Goal: Task Accomplishment & Management: Manage account settings

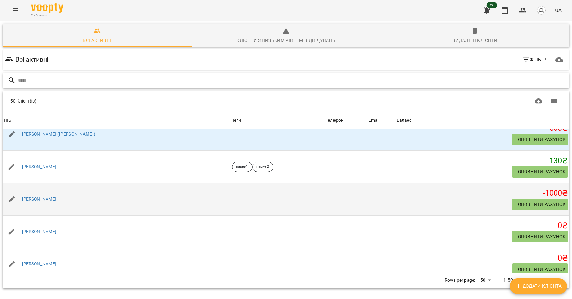
scroll to position [178, 0]
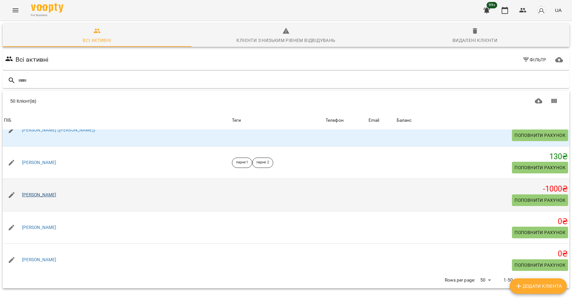
click at [49, 196] on link "[PERSON_NAME]" at bounding box center [39, 195] width 35 height 6
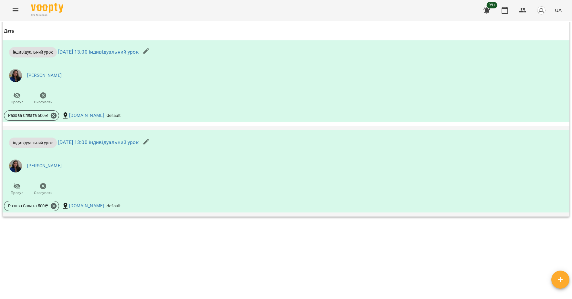
scroll to position [500, 0]
click at [53, 114] on icon at bounding box center [54, 115] width 6 height 6
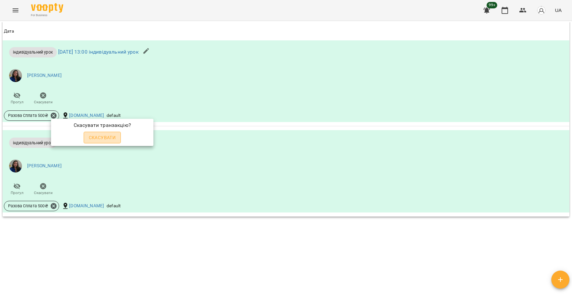
click at [92, 135] on span "Скасувати" at bounding box center [102, 138] width 27 height 8
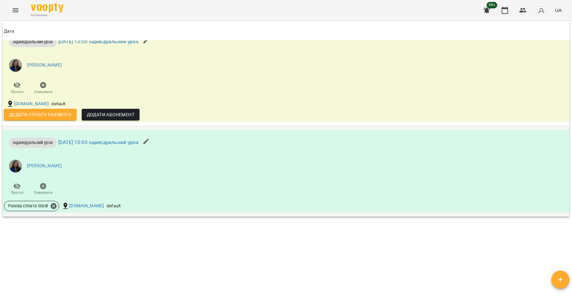
scroll to position [511, 0]
click at [56, 203] on icon at bounding box center [53, 206] width 7 height 7
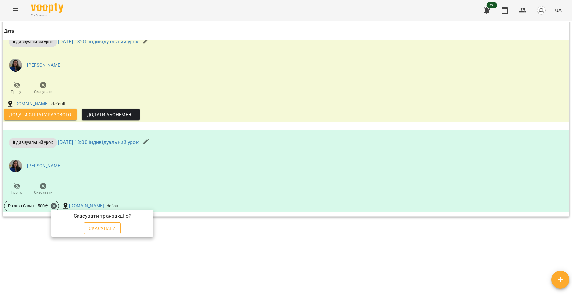
click at [103, 225] on span "Скасувати" at bounding box center [102, 229] width 27 height 8
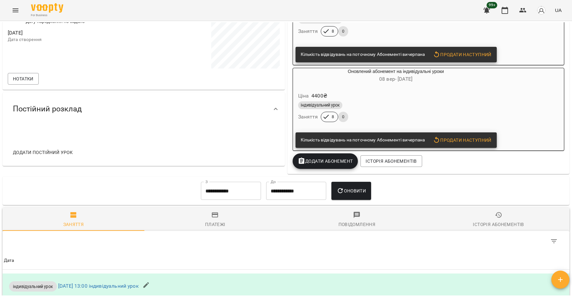
scroll to position [151, 0]
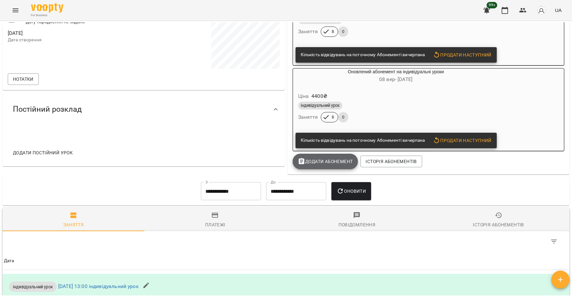
click at [317, 157] on button "Додати Абонемент" at bounding box center [326, 162] width 66 height 16
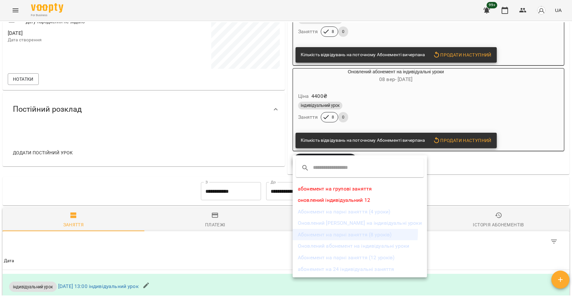
click at [330, 232] on li "Абонемент на парні заняття (8 уроків)" at bounding box center [360, 235] width 134 height 12
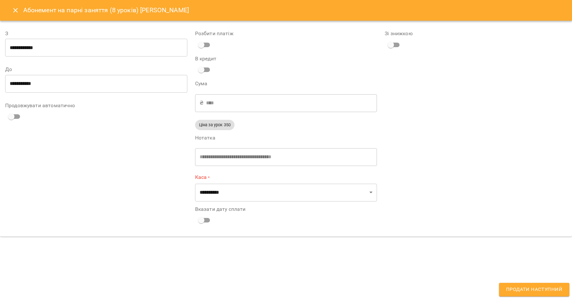
click at [16, 13] on icon "Close" at bounding box center [16, 10] width 8 height 8
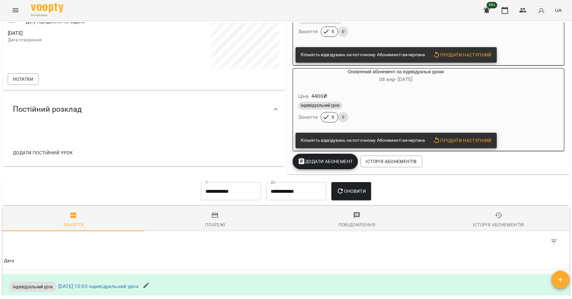
click at [328, 165] on span "Додати Абонемент" at bounding box center [325, 162] width 55 height 8
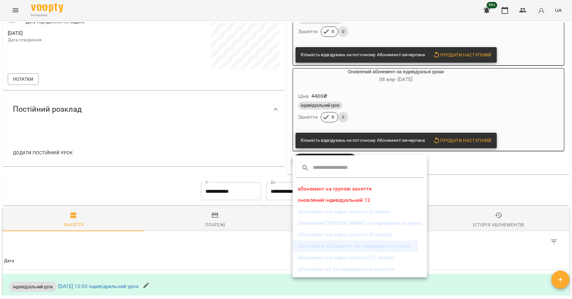
click at [346, 244] on li "Оновлений абонемент на індивідуальні уроки" at bounding box center [360, 246] width 134 height 12
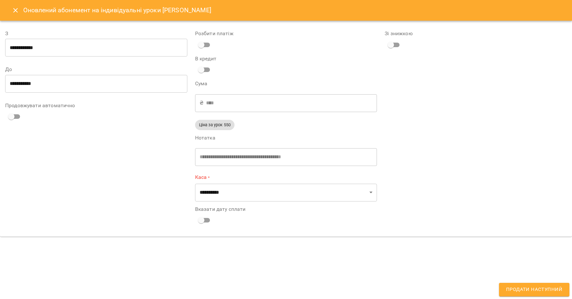
type input "**********"
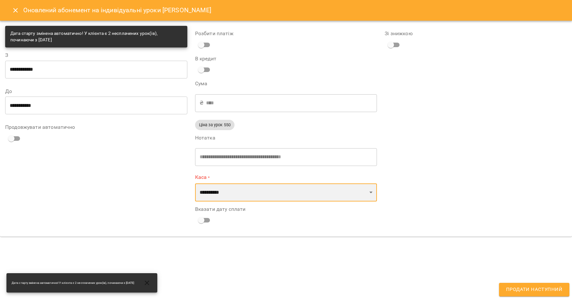
select select "****"
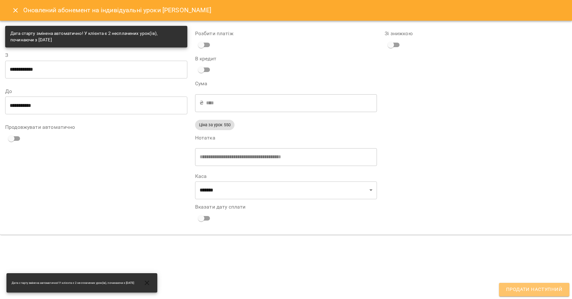
click at [545, 292] on span "Продати наступний" at bounding box center [534, 290] width 56 height 8
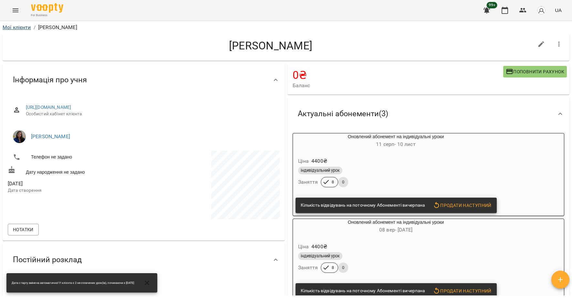
scroll to position [0, 0]
click at [12, 27] on link "Мої клієнти" at bounding box center [17, 27] width 28 height 6
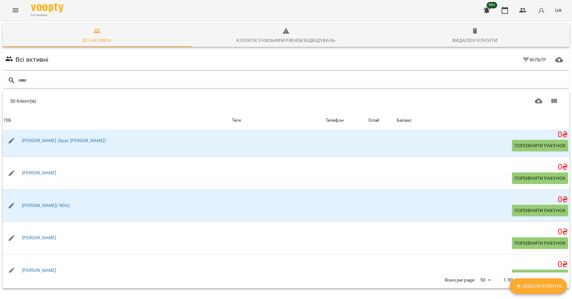
scroll to position [1079, 0]
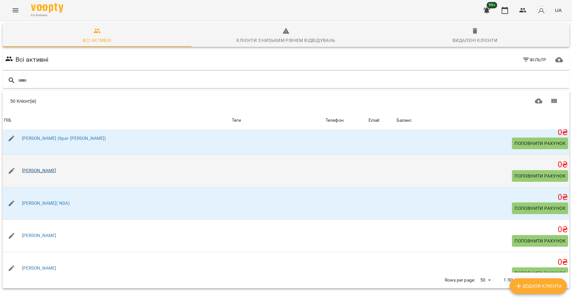
click at [43, 168] on link "[PERSON_NAME]" at bounding box center [39, 171] width 35 height 6
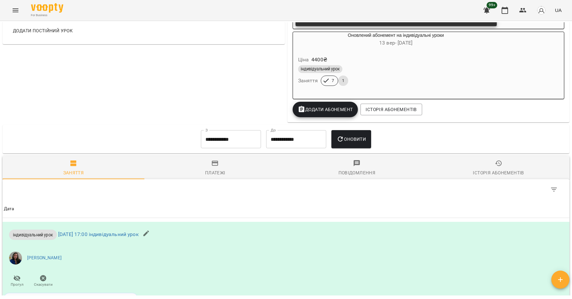
scroll to position [266, 0]
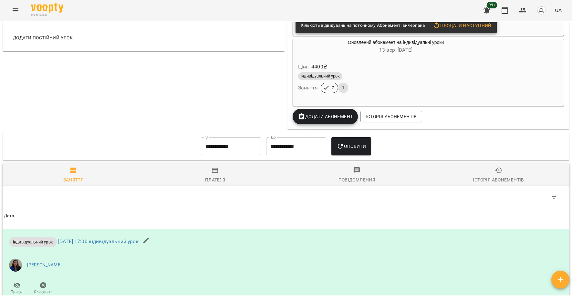
click at [311, 119] on span "Додати Абонемент" at bounding box center [325, 117] width 55 height 8
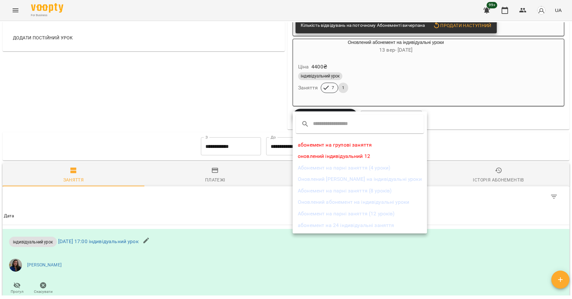
click at [344, 203] on li "Оновлений абонемент на індивідуальні уроки" at bounding box center [360, 202] width 134 height 12
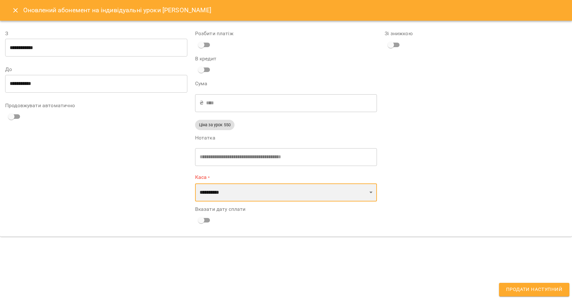
select select "****"
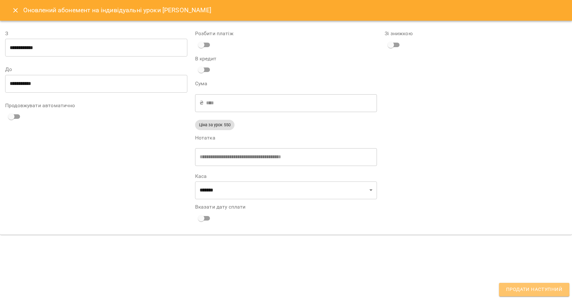
click at [528, 288] on span "Продати наступний" at bounding box center [534, 290] width 56 height 8
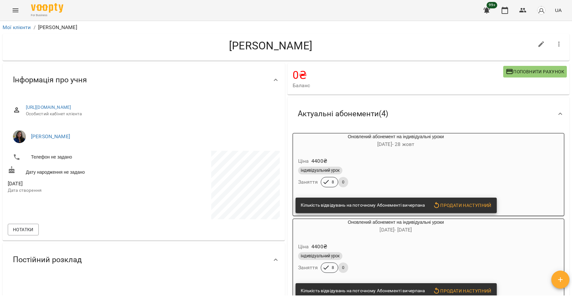
scroll to position [0, 0]
click at [17, 28] on link "Мої клієнти" at bounding box center [17, 27] width 28 height 6
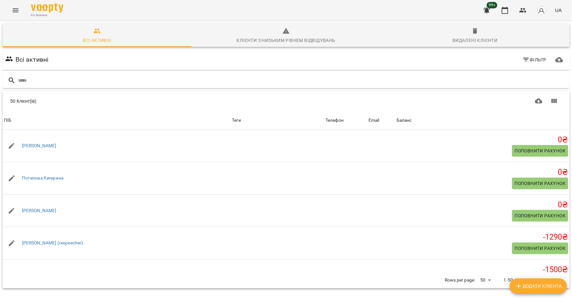
click at [15, 15] on button "Menu" at bounding box center [16, 11] width 16 height 16
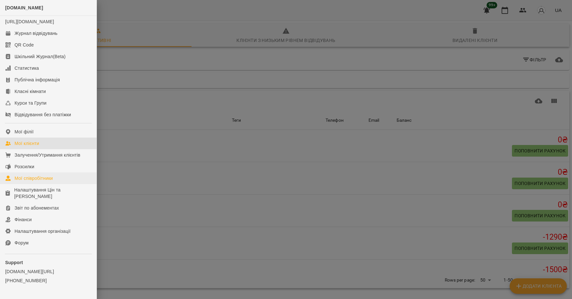
click at [47, 182] on div "Мої співробітники" at bounding box center [34, 178] width 38 height 6
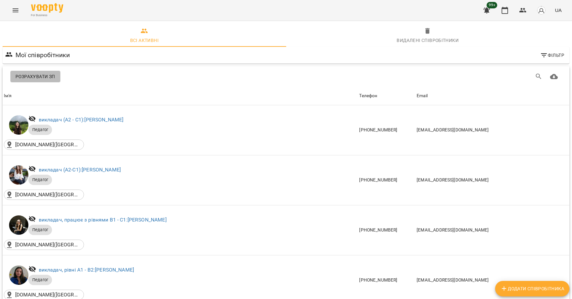
click at [49, 74] on span "Розрахувати ЗП" at bounding box center [36, 77] width 40 height 8
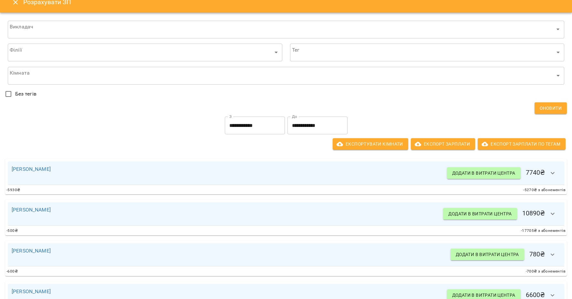
scroll to position [9, 0]
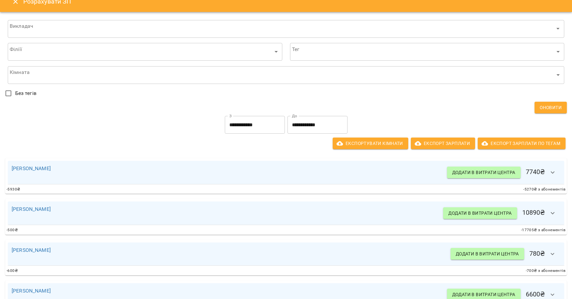
click at [14, 4] on icon "Close" at bounding box center [15, 1] width 5 height 5
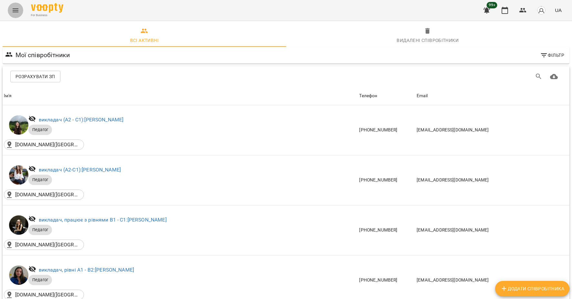
click at [14, 10] on icon "Menu" at bounding box center [16, 10] width 8 height 8
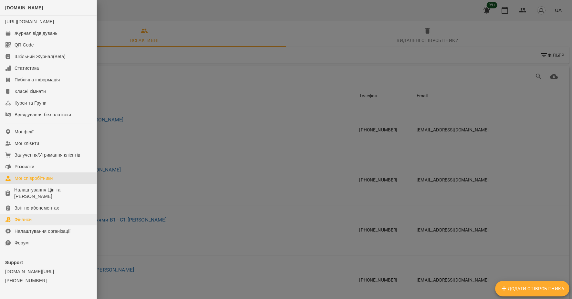
click at [23, 223] on div "Фінанси" at bounding box center [23, 219] width 17 height 6
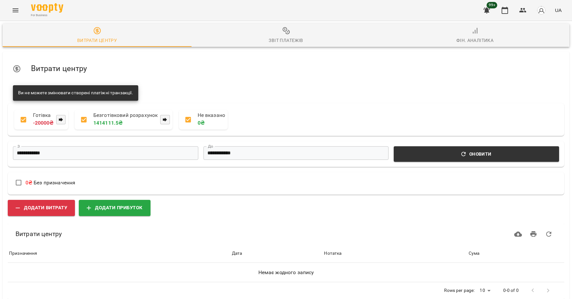
click at [477, 38] on div "Фін. Аналітика" at bounding box center [474, 41] width 37 height 8
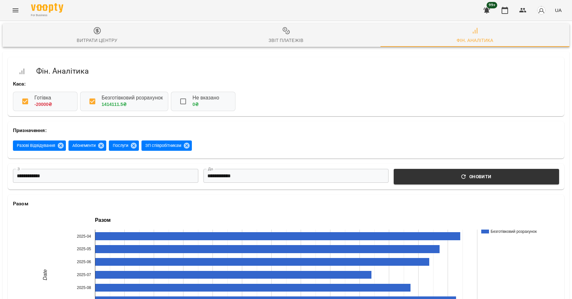
click at [14, 10] on icon "Menu" at bounding box center [16, 10] width 6 height 4
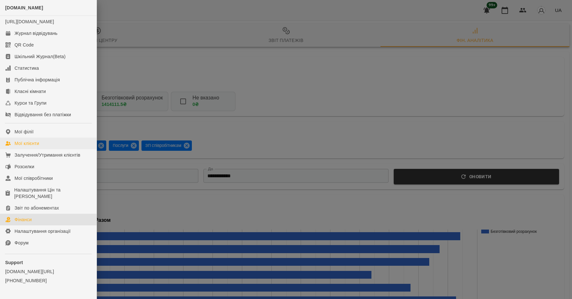
click at [25, 147] on div "Мої клієнти" at bounding box center [27, 143] width 25 height 6
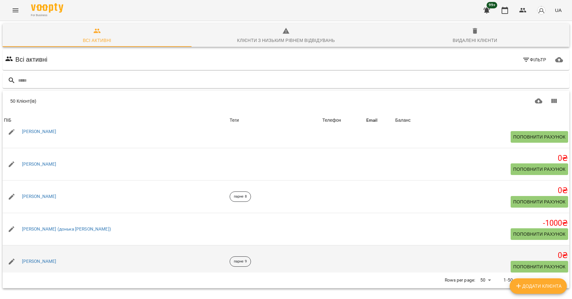
scroll to position [306, 0]
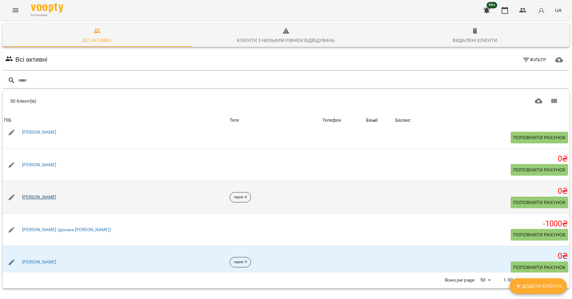
click at [28, 200] on link "[PERSON_NAME]" at bounding box center [39, 197] width 35 height 6
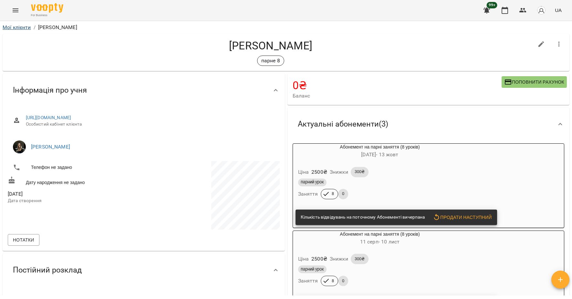
click at [21, 26] on link "Мої клієнти" at bounding box center [17, 27] width 28 height 6
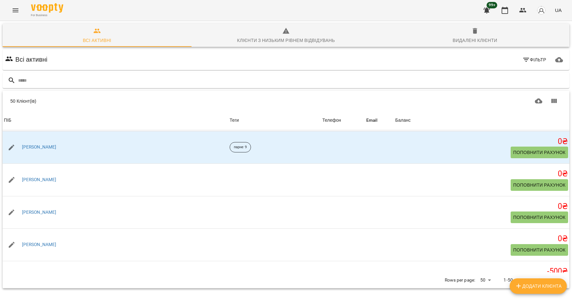
scroll to position [616, 0]
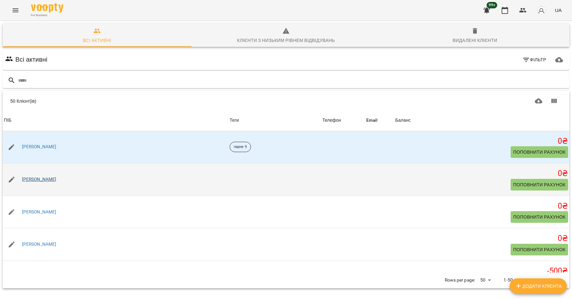
click at [40, 183] on link "[PERSON_NAME]" at bounding box center [39, 179] width 35 height 6
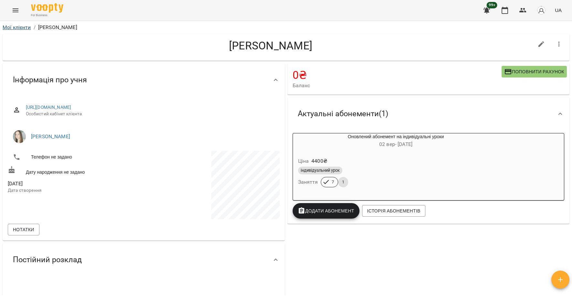
click at [17, 26] on link "Мої клієнти" at bounding box center [17, 27] width 28 height 6
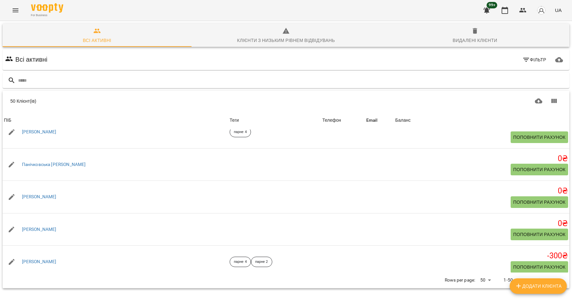
scroll to position [1248, 0]
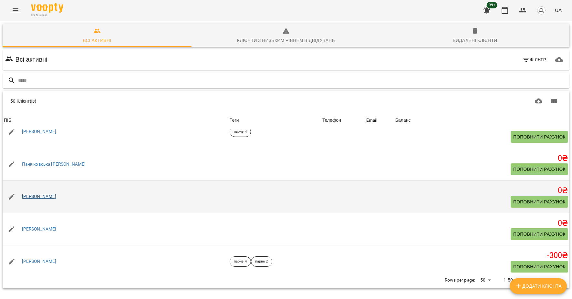
click at [26, 200] on link "[PERSON_NAME]" at bounding box center [39, 197] width 35 height 6
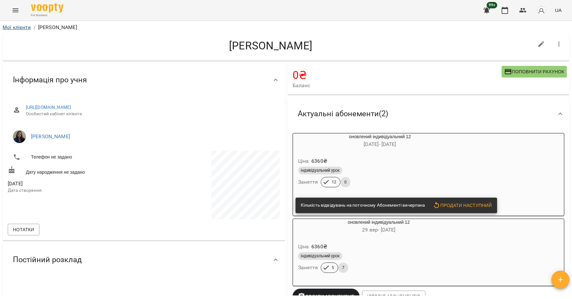
click at [21, 25] on link "Мої клієнти" at bounding box center [17, 27] width 28 height 6
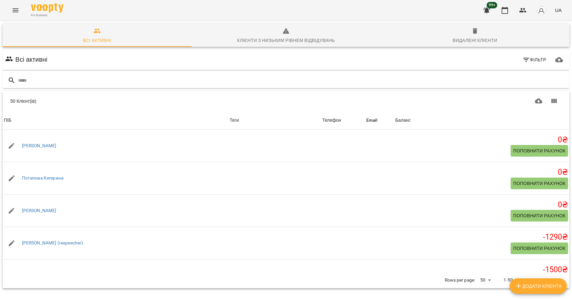
click at [488, 10] on icon "button" at bounding box center [487, 10] width 6 height 6
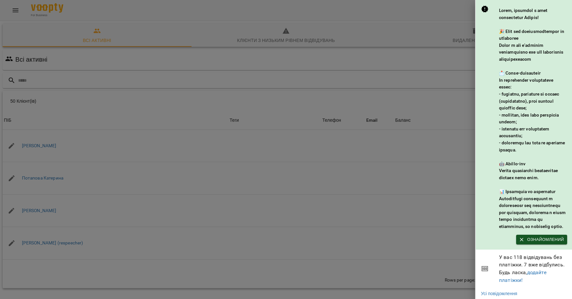
click at [440, 15] on div at bounding box center [286, 149] width 572 height 299
